Goal: Task Accomplishment & Management: Use online tool/utility

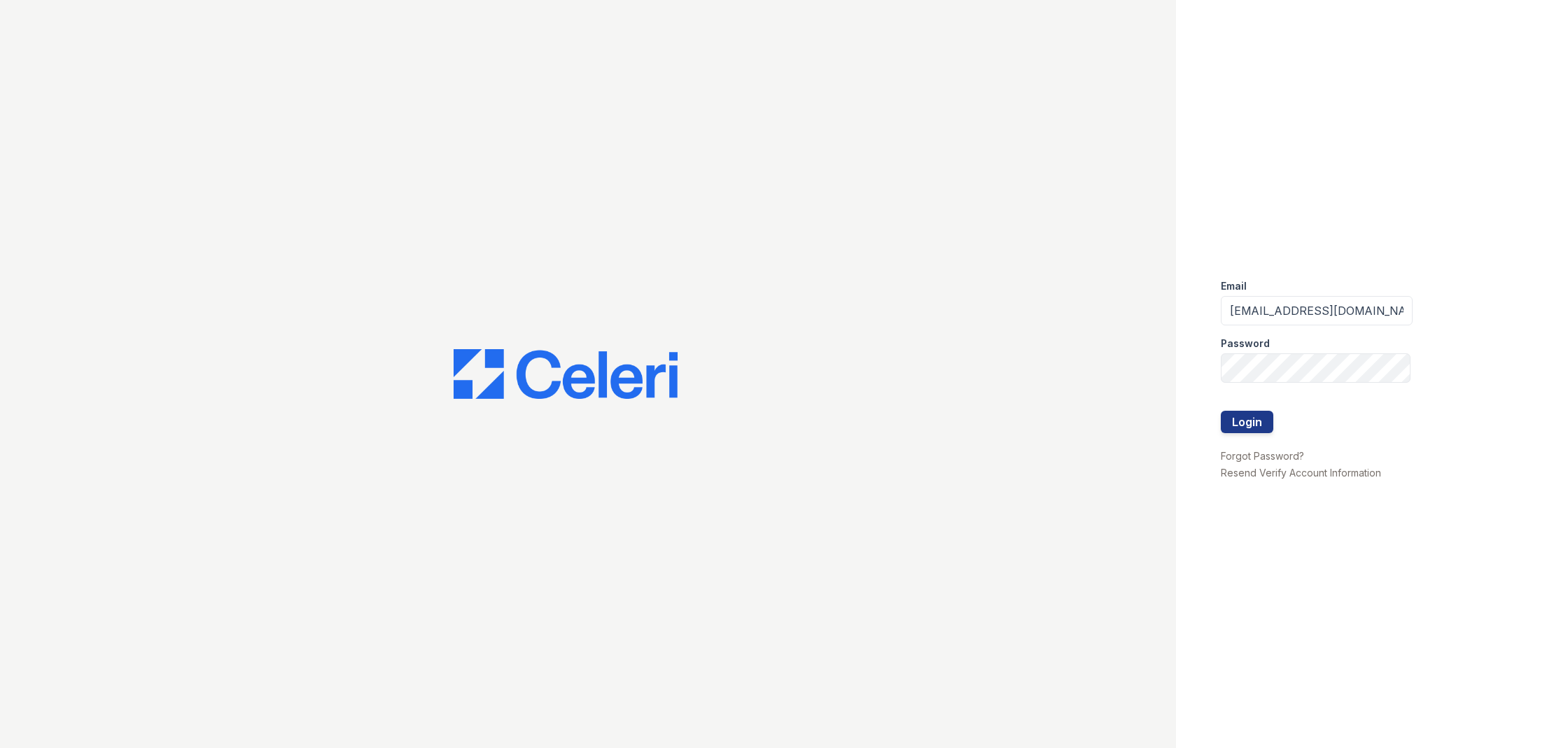
type input "nick@av1m.com"
click at [1246, 421] on button "Login" at bounding box center [1247, 421] width 53 height 22
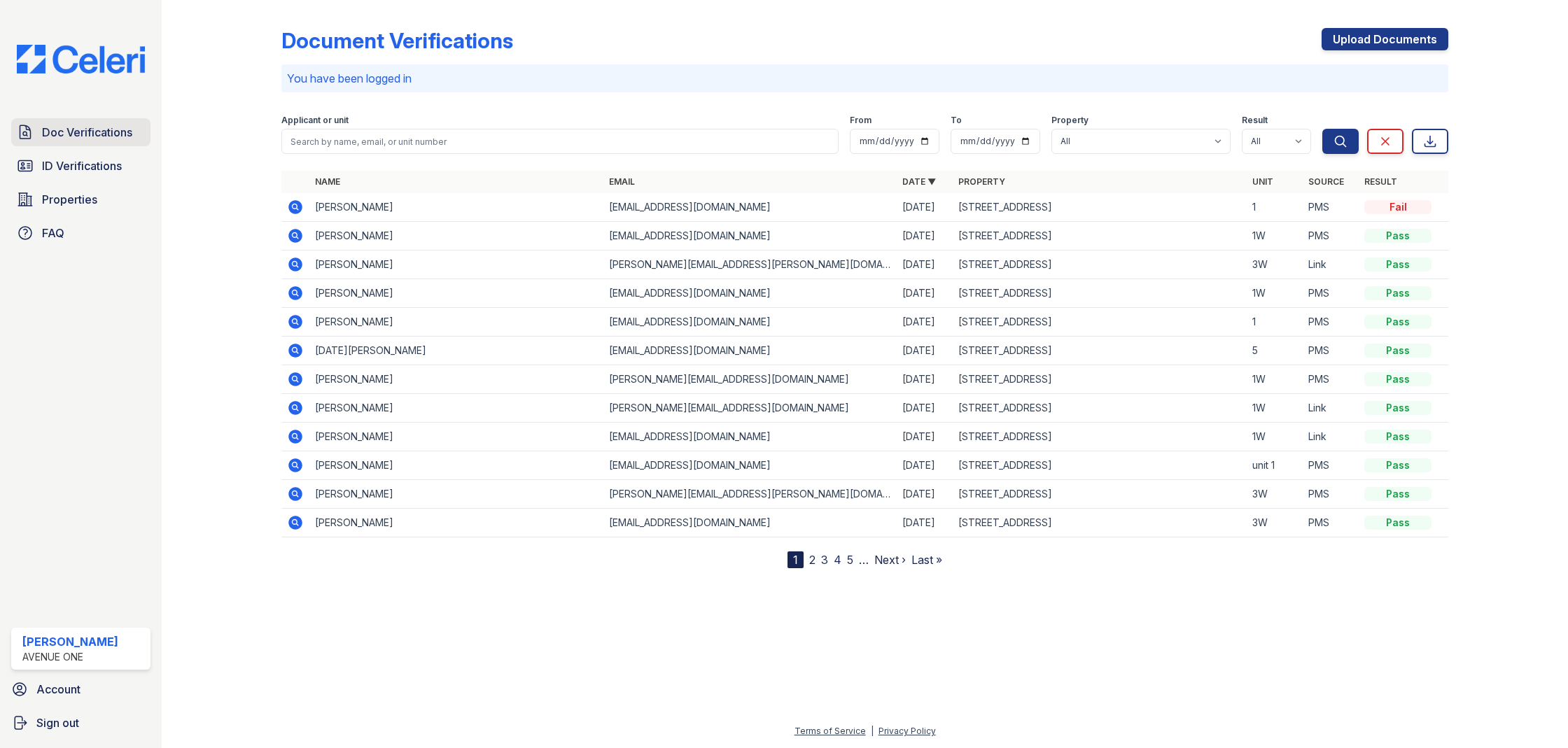
click at [53, 119] on link "Doc Verifications" at bounding box center [81, 132] width 139 height 28
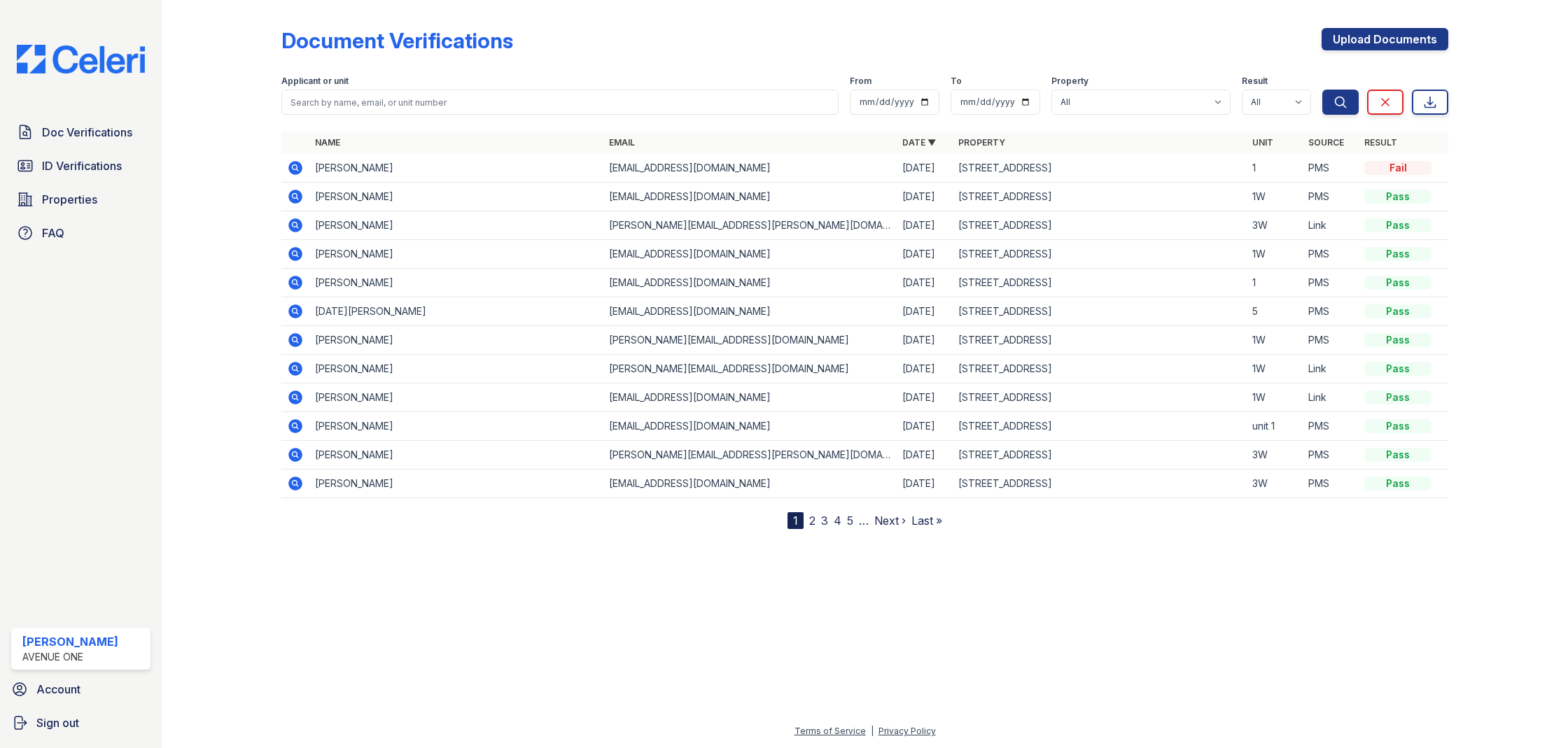
click at [54, 123] on link "Doc Verifications" at bounding box center [81, 132] width 139 height 28
click at [74, 194] on span "Properties" at bounding box center [69, 200] width 55 height 17
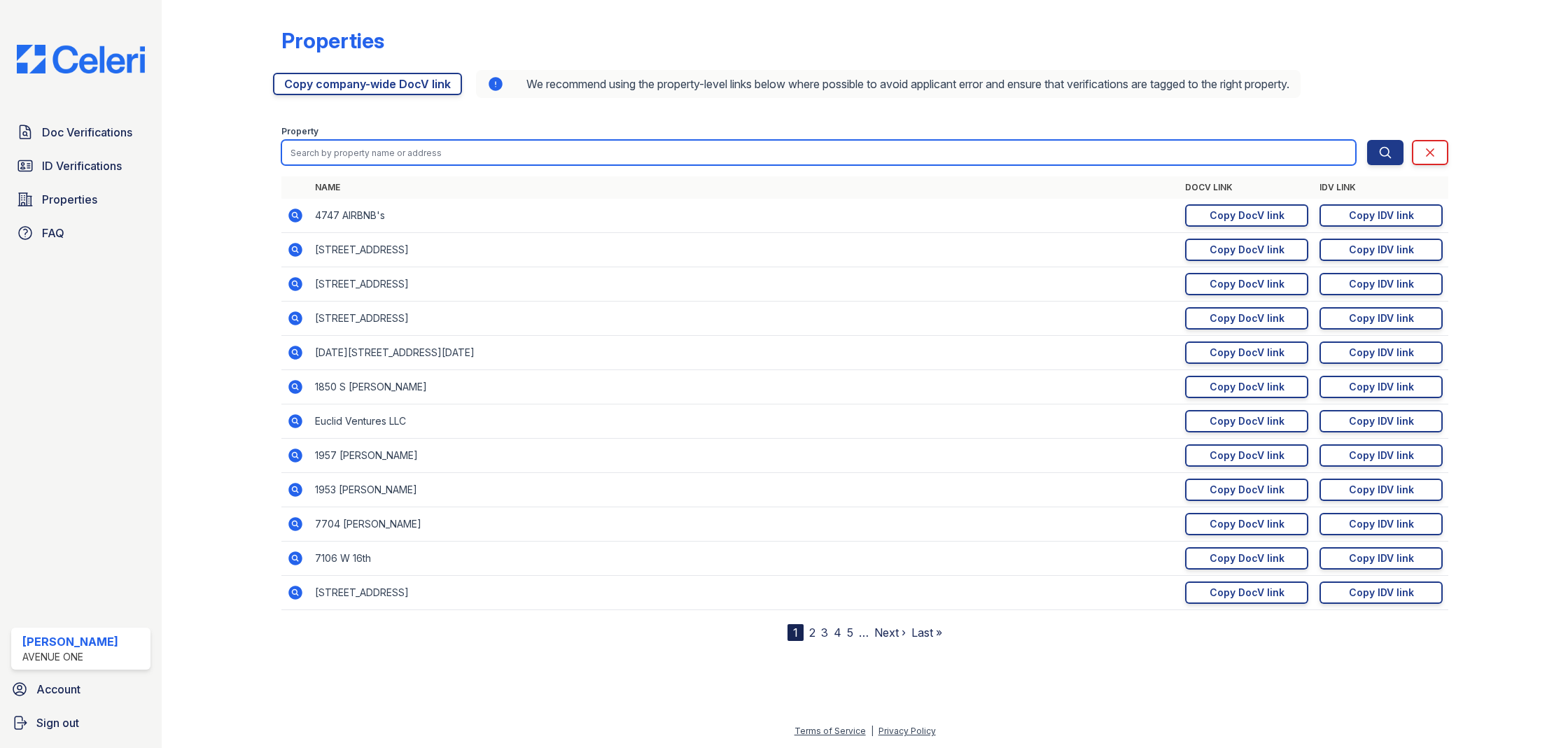
click at [501, 161] on input "search" at bounding box center [818, 153] width 1075 height 26
type input "3521"
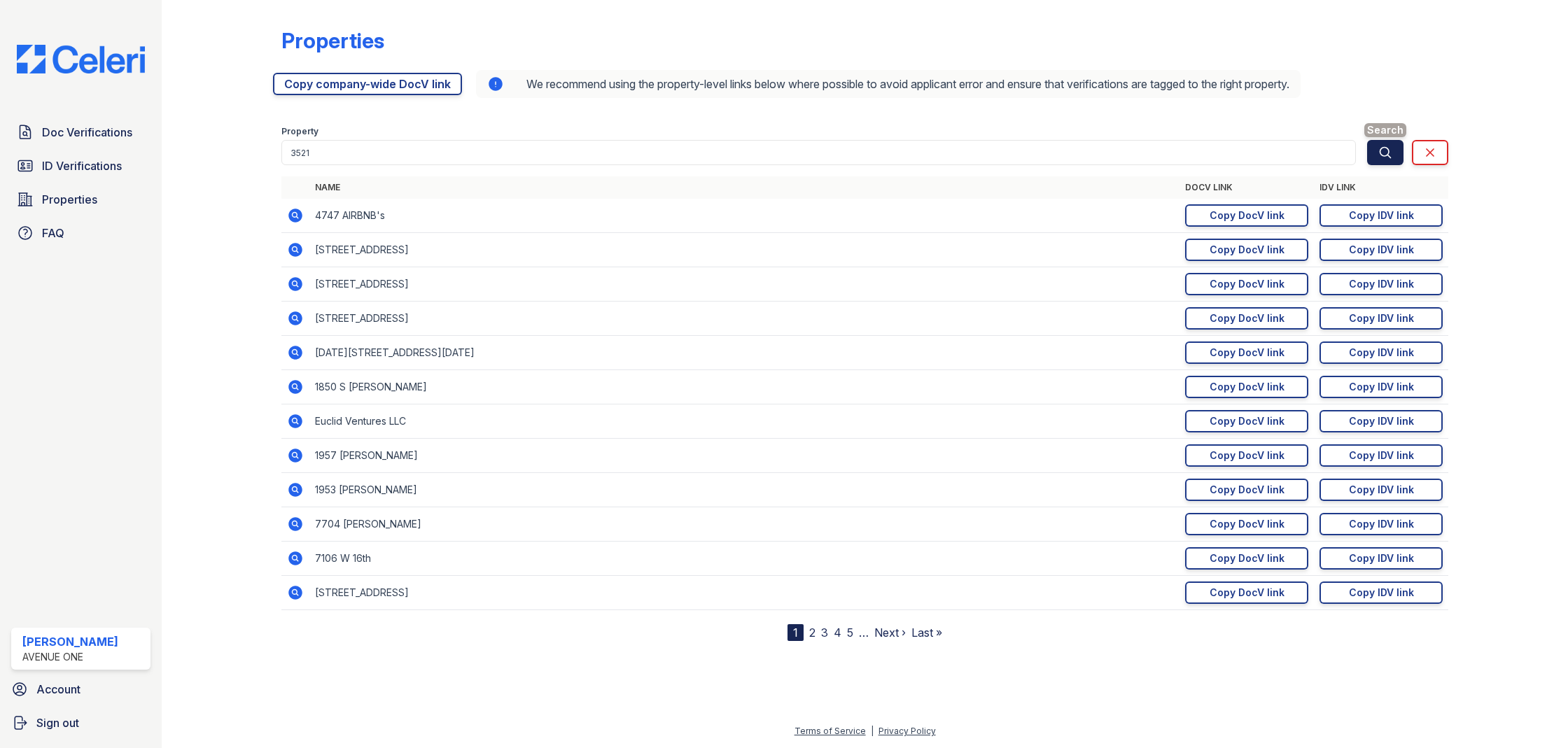
click at [1383, 149] on icon "submit" at bounding box center [1385, 153] width 14 height 14
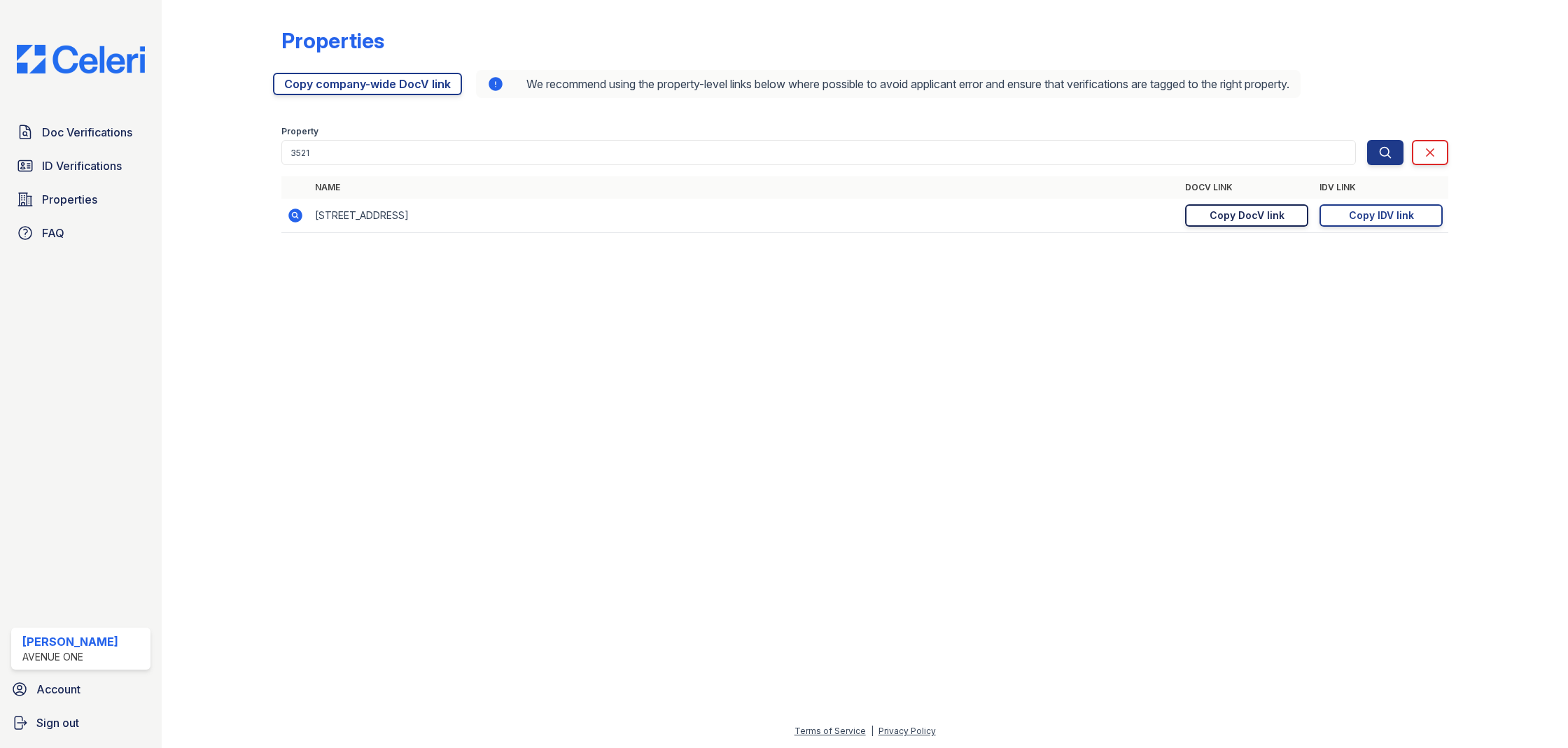
click at [1277, 213] on div "Copy DocV link" at bounding box center [1246, 215] width 75 height 14
click at [1353, 217] on div "Copy IDV link" at bounding box center [1381, 215] width 65 height 14
